Goal: Task Accomplishment & Management: Manage account settings

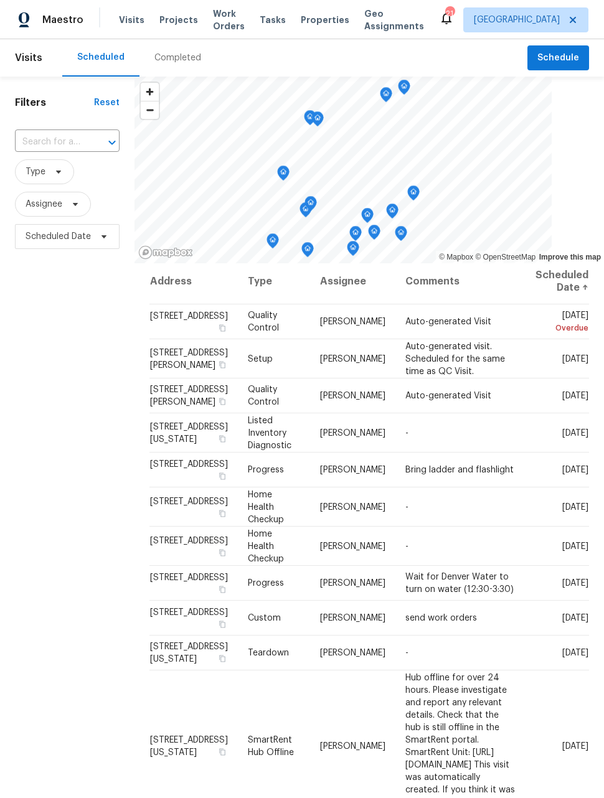
scroll to position [1, 0]
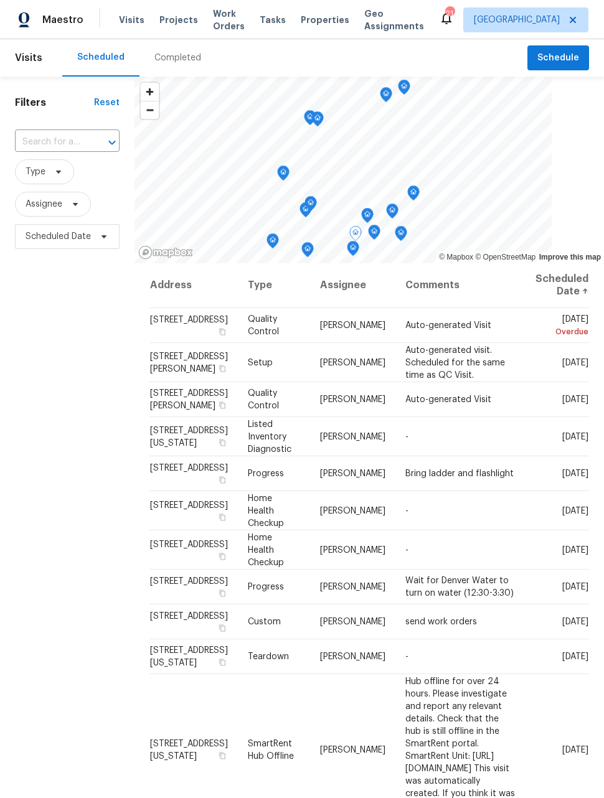
click at [525, 456] on td "-" at bounding box center [460, 436] width 130 height 39
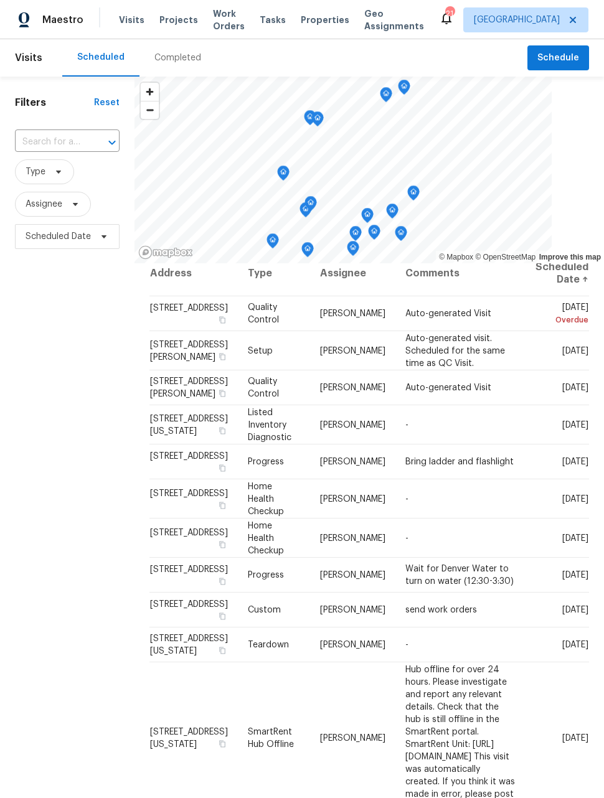
scroll to position [13, 24]
click at [0, 0] on icon at bounding box center [0, 0] width 0 height 0
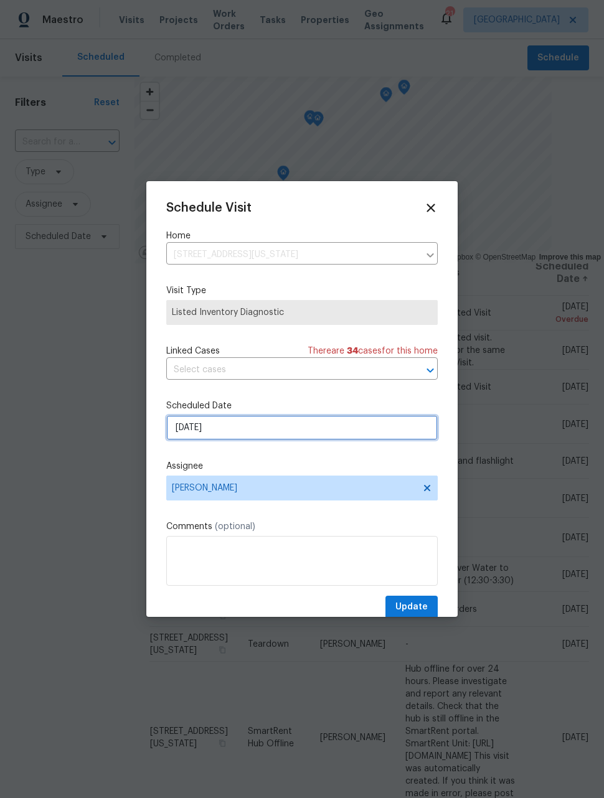
click at [380, 423] on input "[DATE]" at bounding box center [301, 427] width 271 height 25
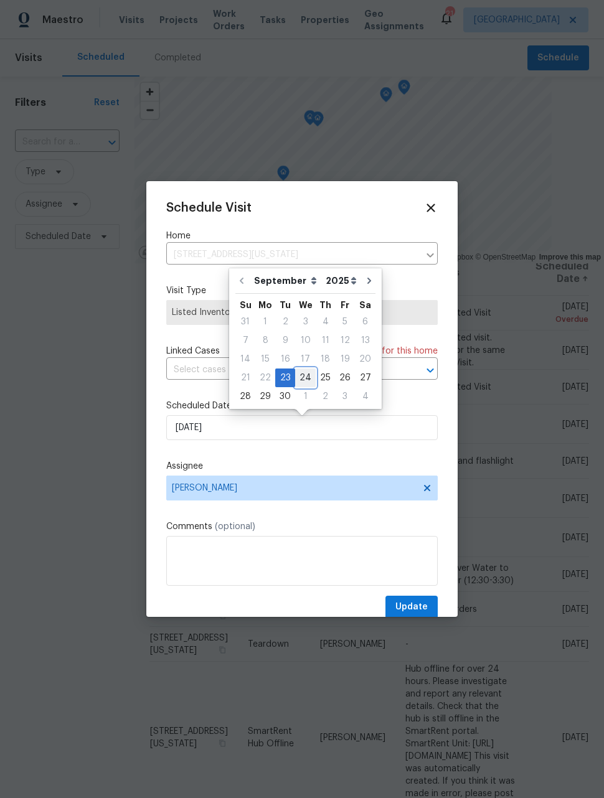
click at [311, 373] on div "24" at bounding box center [305, 377] width 21 height 17
type input "[DATE]"
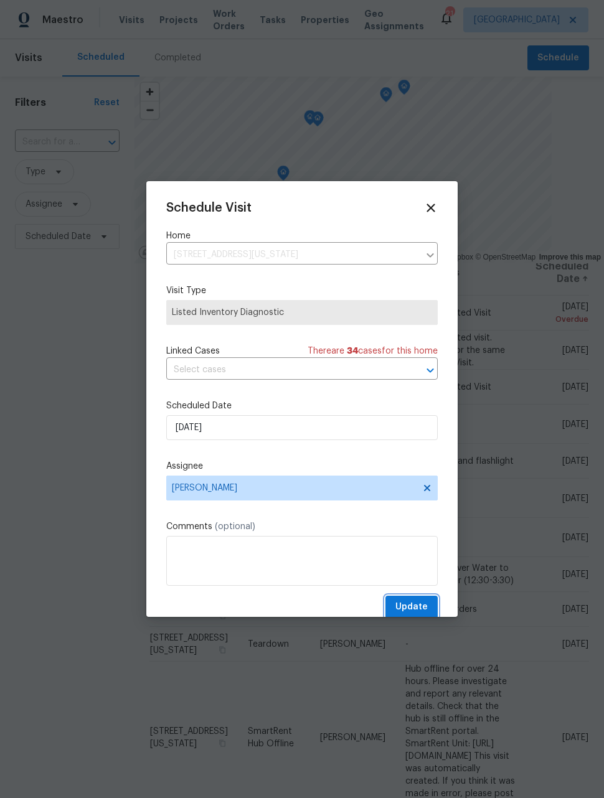
click at [424, 605] on span "Update" at bounding box center [411, 607] width 32 height 16
